Goal: Task Accomplishment & Management: Manage account settings

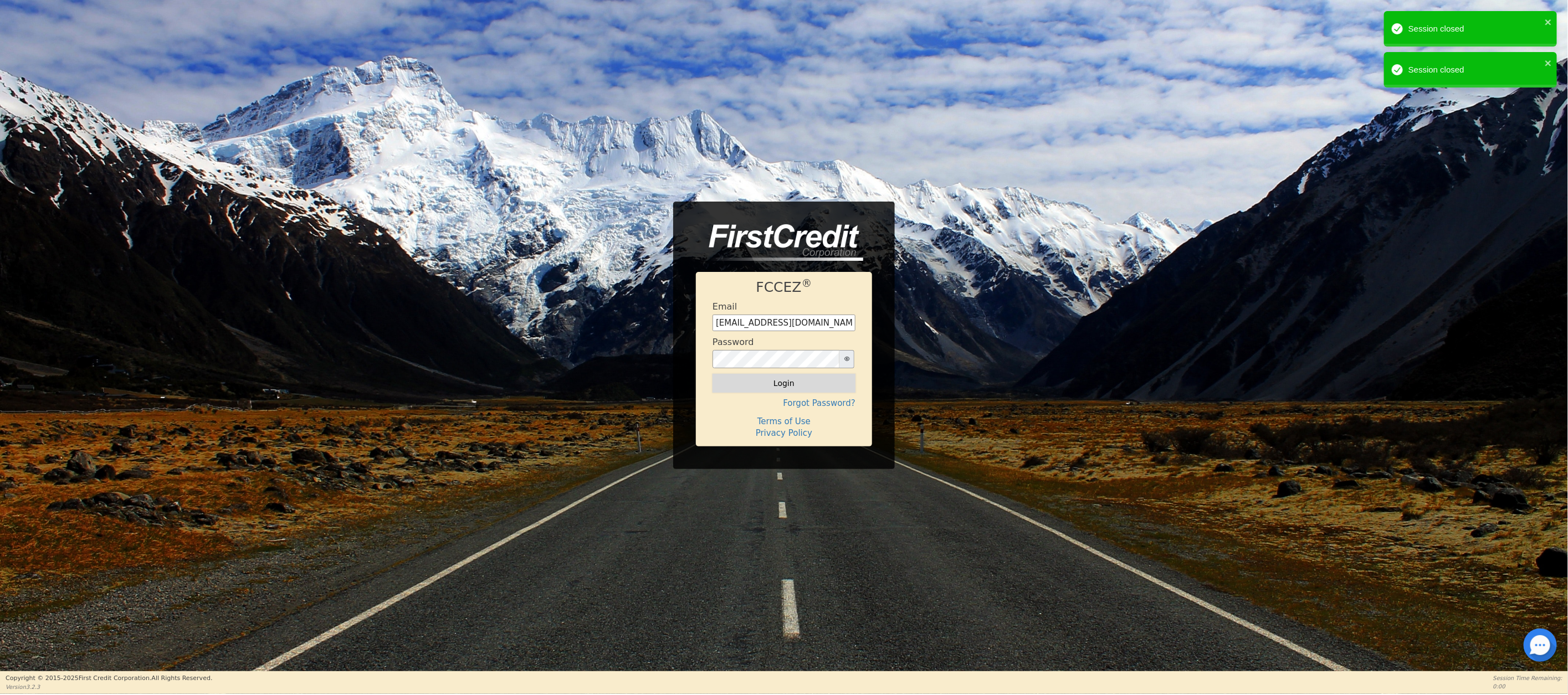
click at [776, 386] on button "Login" at bounding box center [784, 384] width 143 height 19
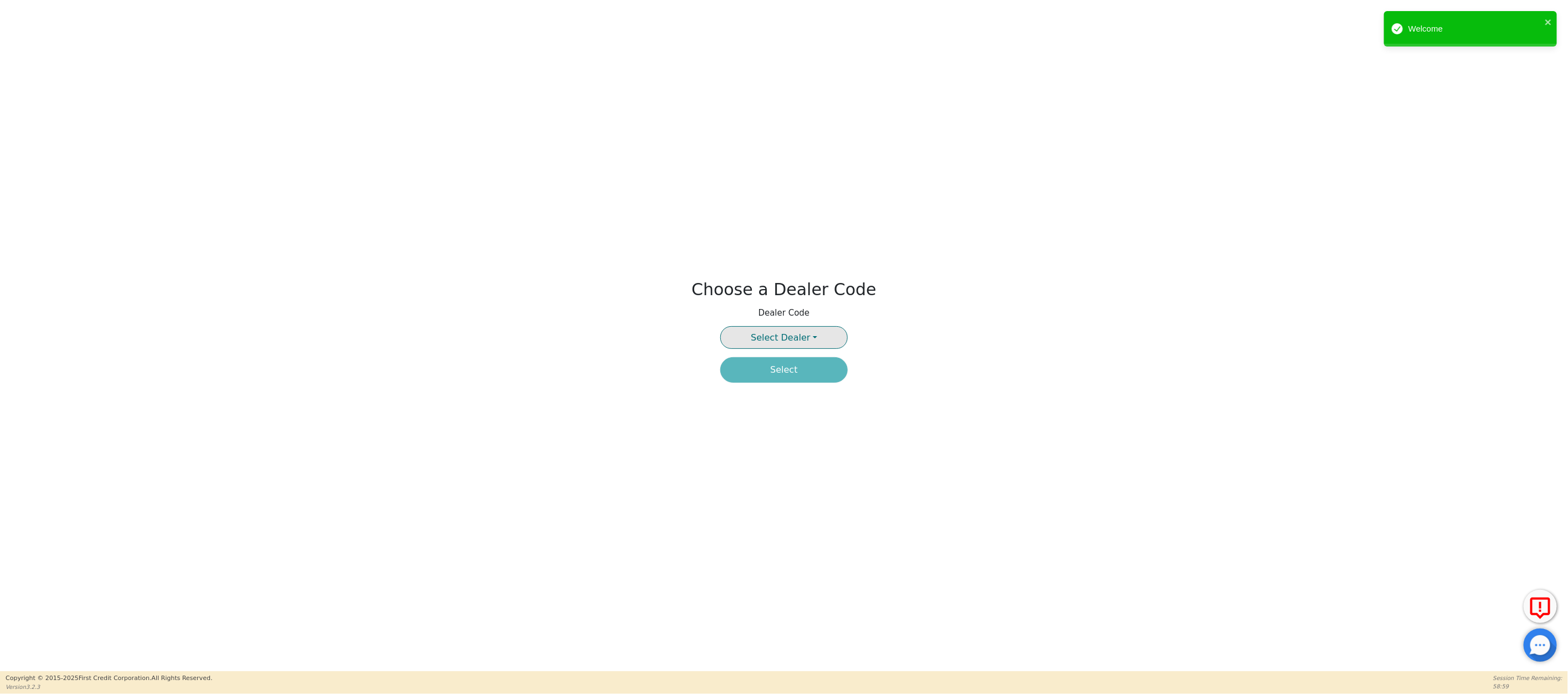
click at [788, 338] on span "Select Dealer" at bounding box center [780, 337] width 59 height 10
click at [788, 364] on link "3941A" at bounding box center [783, 364] width 126 height 15
click at [783, 373] on button "Select" at bounding box center [784, 370] width 128 height 26
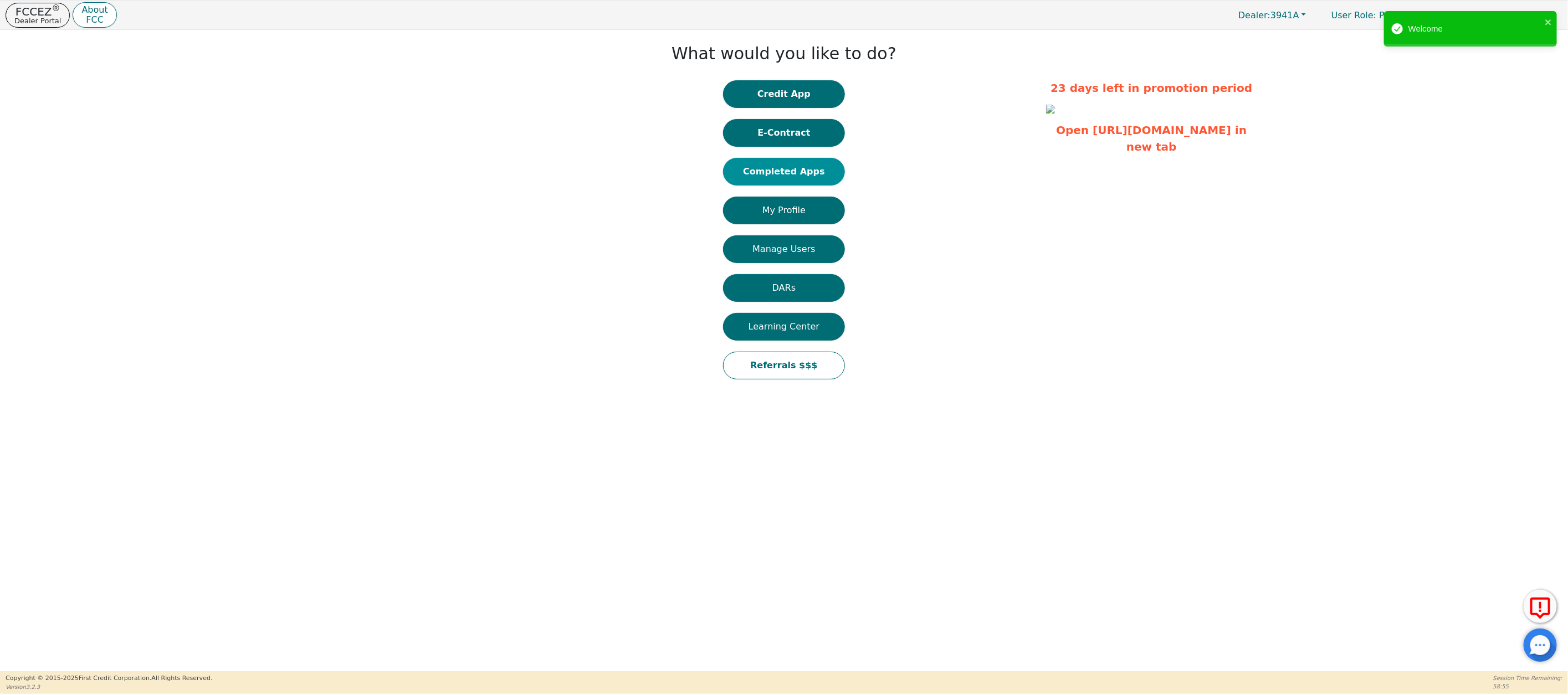
click at [785, 173] on button "Completed Apps" at bounding box center [783, 172] width 122 height 28
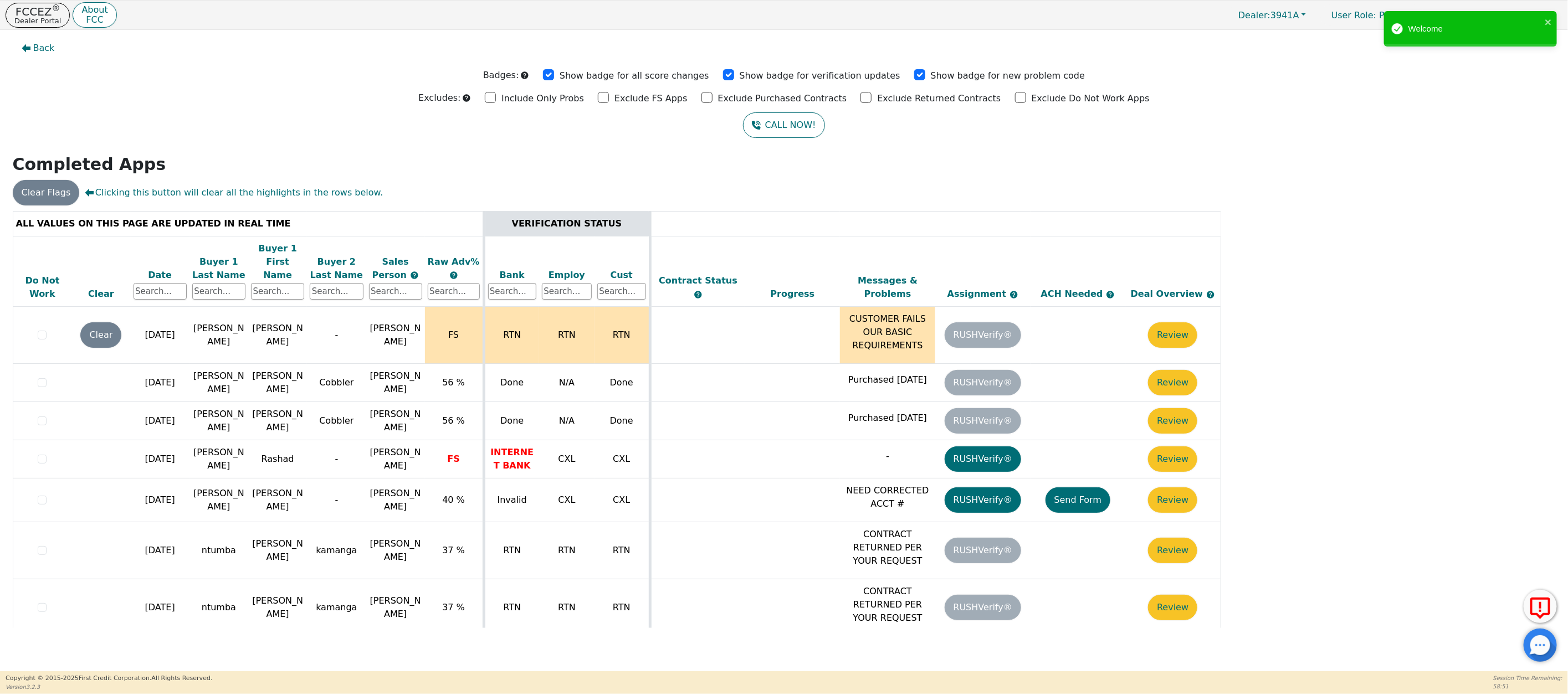
click at [152, 269] on div "Date" at bounding box center [160, 275] width 53 height 13
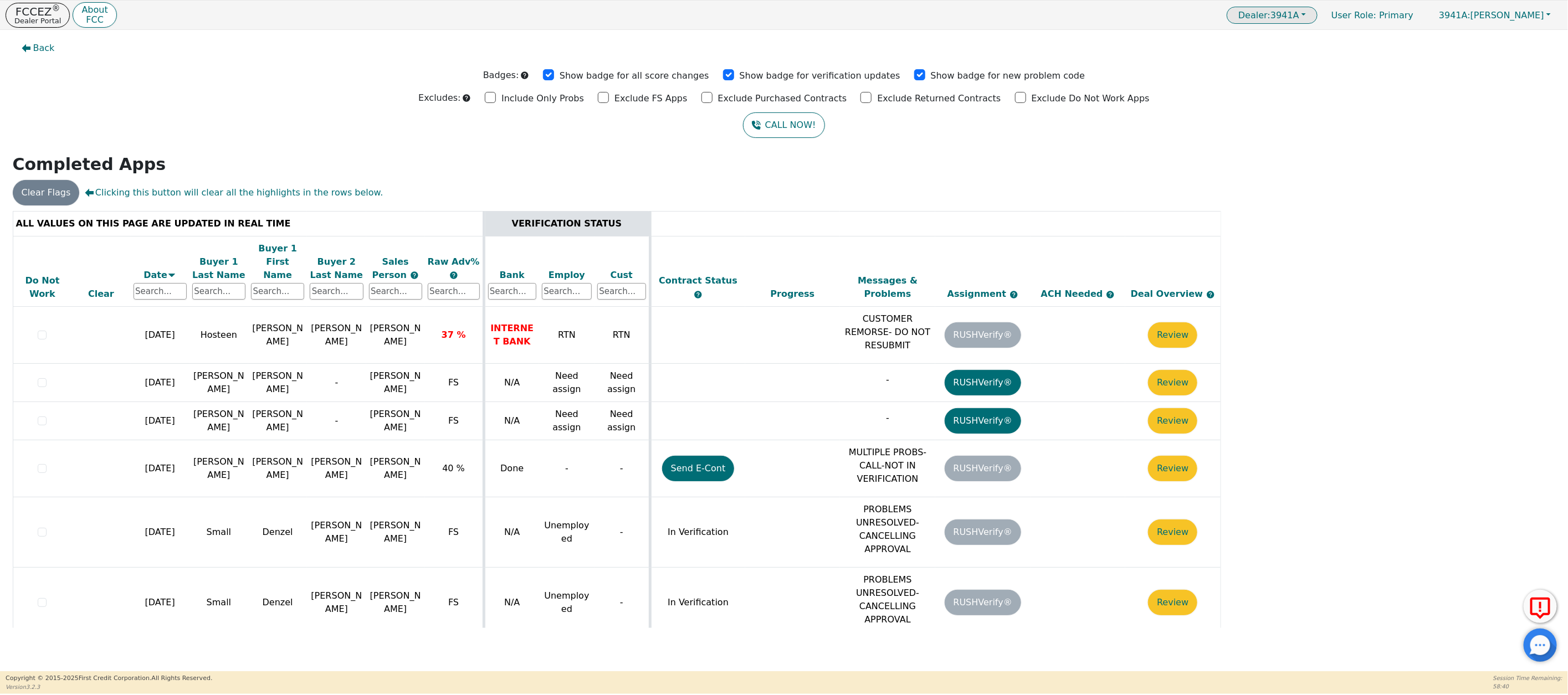
click at [1270, 12] on span "Dealer:" at bounding box center [1254, 15] width 32 height 10
click at [1297, 52] on link "4481A" at bounding box center [1273, 52] width 88 height 15
